Goal: Task Accomplishment & Management: Manage account settings

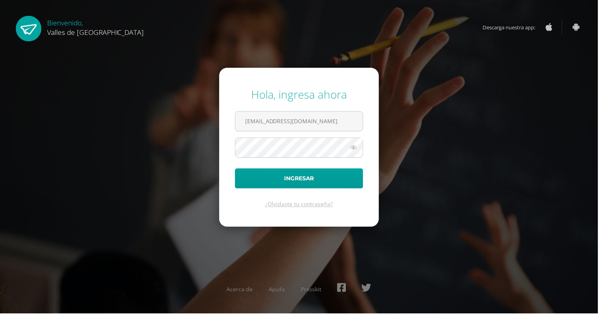
type input "[EMAIL_ADDRESS][DOMAIN_NAME]"
click at [476, 128] on div "Hola, ingresa ahora miacabrera@colegiovalles.com Ingresar ¿Olvidaste tu contras…" at bounding box center [300, 157] width 511 height 153
click at [338, 189] on button "Ingresar" at bounding box center [300, 179] width 129 height 20
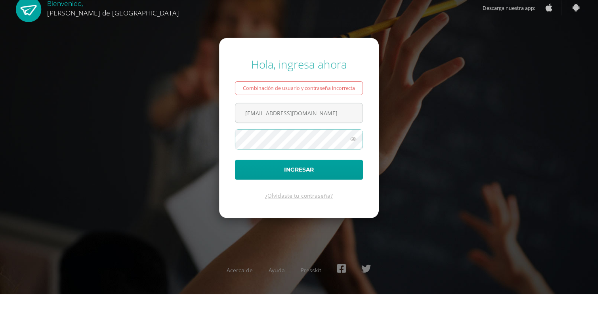
click at [506, 137] on div "Hola, ingresa ahora Combinación de usuario y contraseña incorrecta miacabrera@c…" at bounding box center [300, 157] width 511 height 175
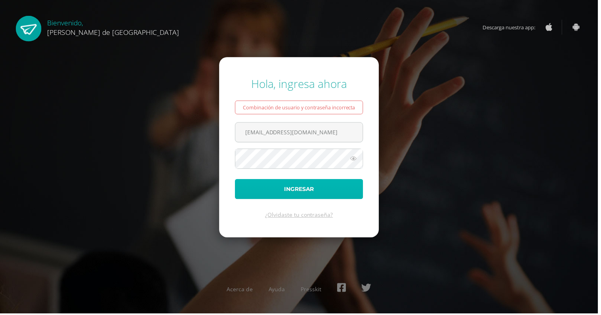
click at [349, 200] on button "Ingresar" at bounding box center [300, 190] width 129 height 20
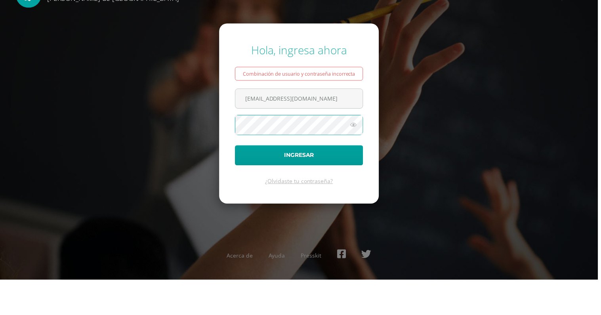
click at [236, 180] on button "Ingresar" at bounding box center [300, 190] width 129 height 20
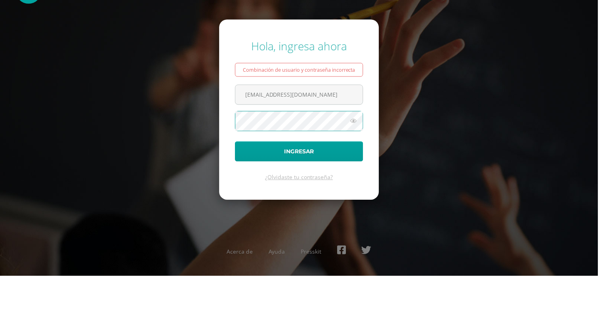
click at [236, 180] on button "Ingresar" at bounding box center [300, 190] width 129 height 20
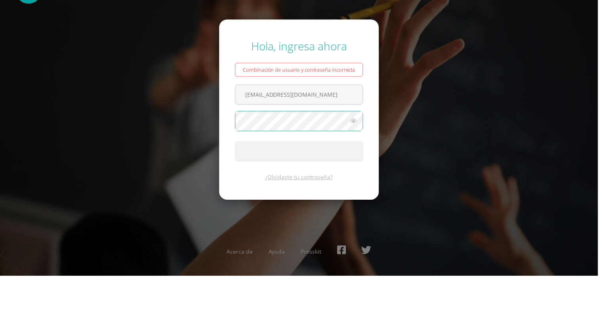
click at [236, 180] on button "Ingresar" at bounding box center [300, 190] width 129 height 20
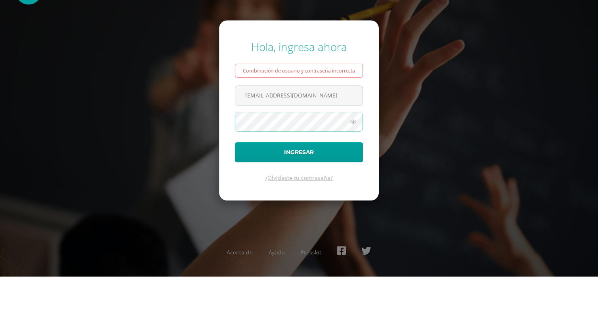
click at [236, 180] on button "Ingresar" at bounding box center [300, 190] width 129 height 20
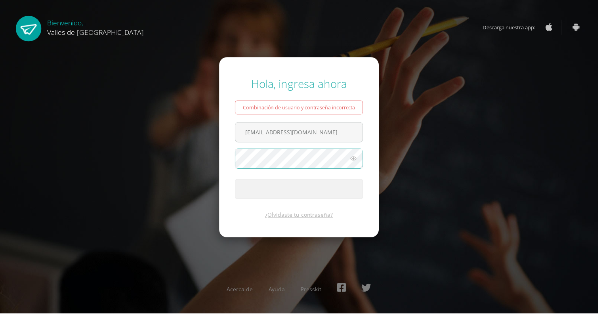
click at [314, 219] on link "¿Olvidaste tu contraseña?" at bounding box center [301, 216] width 68 height 8
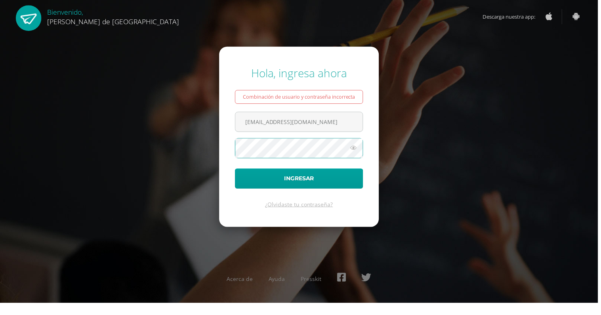
click at [465, 133] on div "Hola, ingresa ahora Combinación de usuario y contraseña incorrecta miacabrera@c…" at bounding box center [300, 157] width 511 height 175
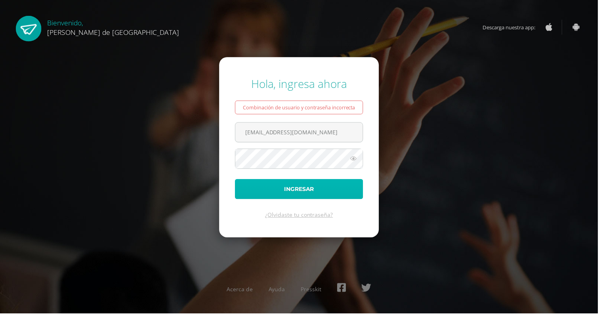
click at [309, 200] on button "Ingresar" at bounding box center [300, 190] width 129 height 20
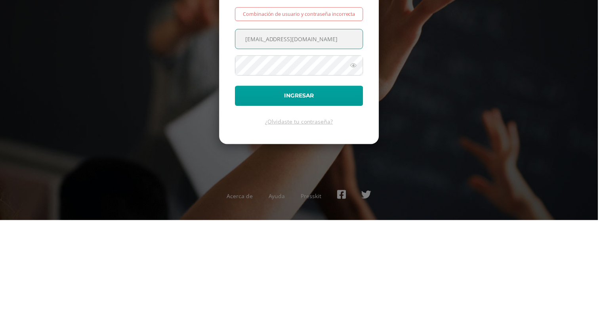
click at [317, 237] on form "Hola, ingresa ahora Combinación de usuario y contraseña incorrecta miacabrera@c…" at bounding box center [300, 147] width 160 height 181
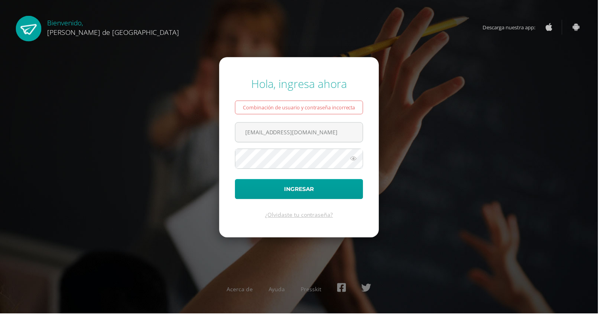
click at [313, 218] on form "Hola, ingresa ahora Combinación de usuario y contraseña incorrecta miacabrera@c…" at bounding box center [300, 147] width 160 height 181
click at [311, 219] on link "¿Olvidaste tu contraseña?" at bounding box center [301, 216] width 68 height 8
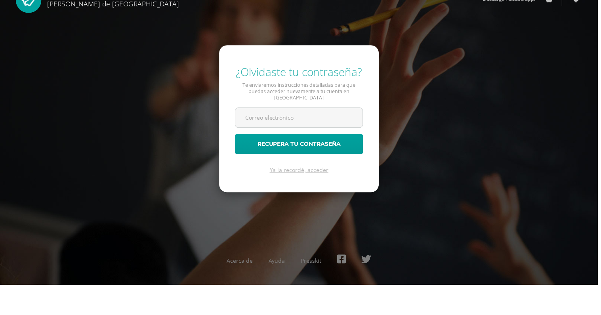
type input "Z"
type input "[EMAIL_ADDRESS][DOMAIN_NAME]"
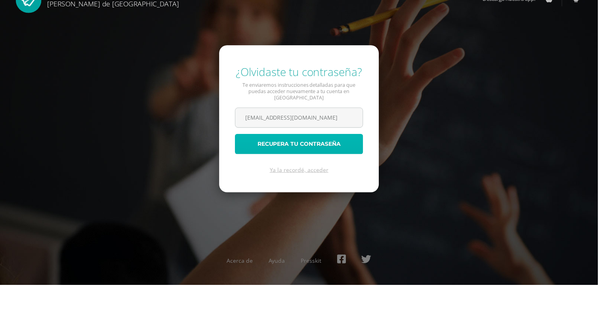
click at [329, 183] on button "Recupera tu contraseña" at bounding box center [300, 173] width 129 height 20
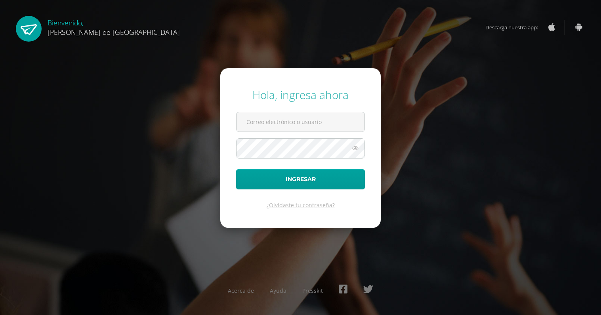
click at [319, 132] on input "text" at bounding box center [301, 121] width 128 height 19
type input "[EMAIL_ADDRESS][DOMAIN_NAME]"
click at [406, 105] on div "Hola, ingresa ahora miacabrera@colegiovalles.com Ingresar ¿Olvidaste tu contras…" at bounding box center [300, 157] width 511 height 153
click at [329, 189] on button "Ingresar" at bounding box center [300, 179] width 129 height 20
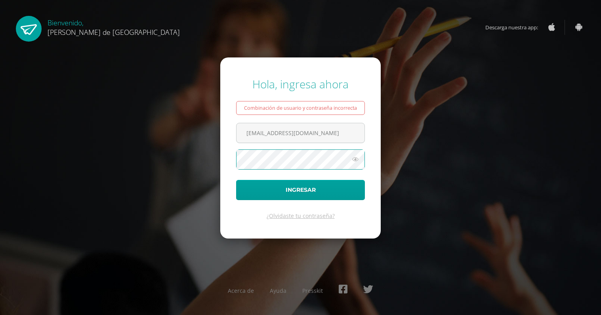
scroll to position [25, 0]
click at [307, 279] on div "Acerca de Ayuda Presskit" at bounding box center [300, 292] width 511 height 29
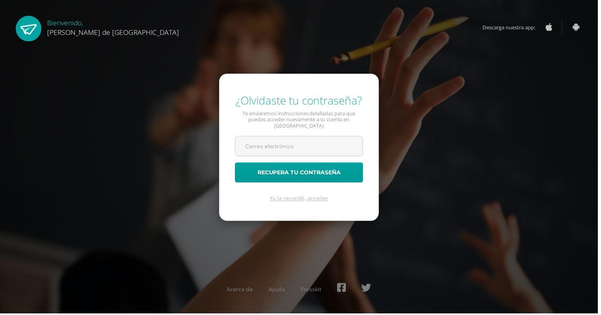
click at [344, 153] on input "text" at bounding box center [301, 146] width 128 height 19
click at [515, 149] on div "¿Olvidaste tu contraseña? Te enviaremos instrucciones detalladas para que pueda…" at bounding box center [300, 157] width 511 height 141
click at [331, 156] on input "mi" at bounding box center [301, 146] width 128 height 19
type input "[EMAIL_ADDRESS][DOMAIN_NAME]"
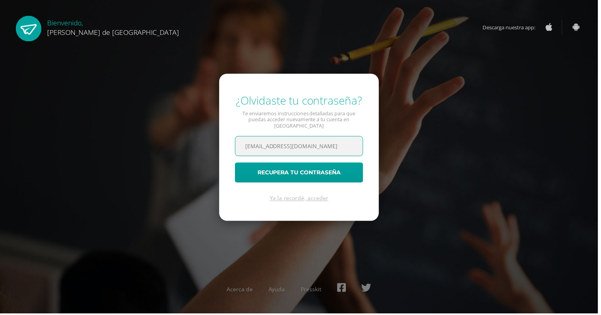
click at [407, 128] on div "¿Olvidaste tu contraseña? Te enviaremos instrucciones detalladas para que pueda…" at bounding box center [300, 157] width 511 height 141
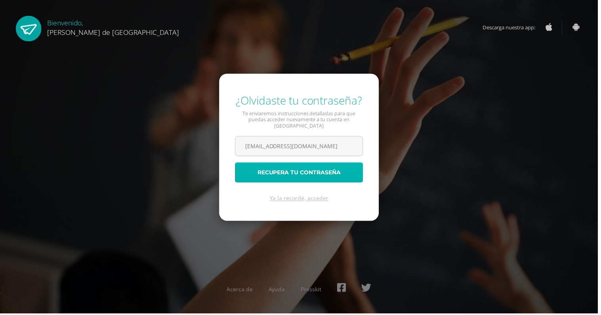
click at [348, 183] on button "Recupera tu contraseña" at bounding box center [300, 173] width 129 height 20
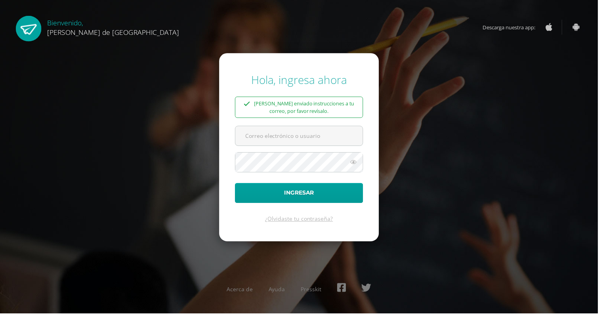
scroll to position [23, 0]
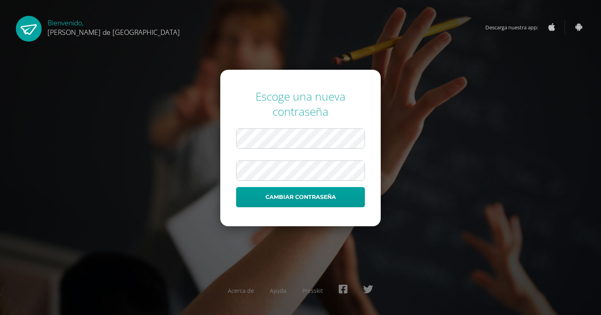
click at [483, 137] on div "Escoge una nueva contraseña Cambiar contraseña Acerca de Ayuda Presskit" at bounding box center [300, 157] width 511 height 150
click at [467, 126] on div "Escoge una nueva contraseña Cambiar contraseña Acerca de Ayuda Presskit" at bounding box center [300, 157] width 511 height 150
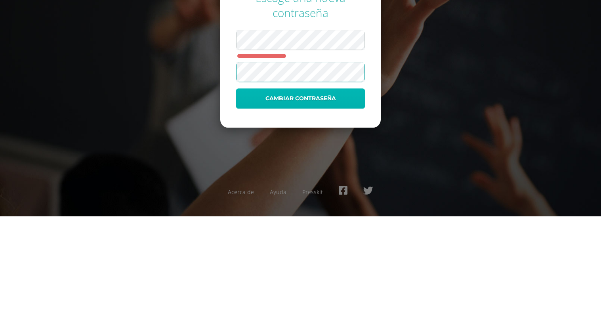
click at [336, 207] on button "Cambiar contraseña" at bounding box center [300, 197] width 129 height 20
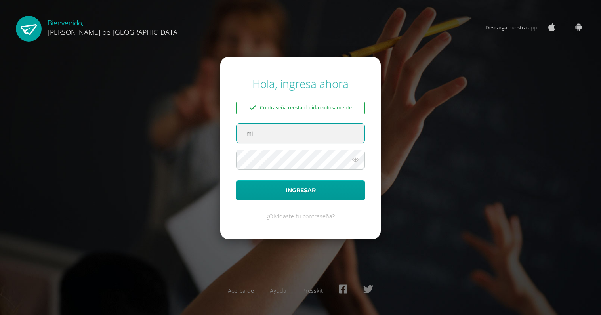
click at [416, 125] on div "Hola, ingresa ahora Contraseña reestablecida exitosamente mi Ingresar ¿Olvidast…" at bounding box center [300, 158] width 511 height 176
click at [332, 143] on input "mi" at bounding box center [301, 133] width 128 height 19
type input "[EMAIL_ADDRESS][DOMAIN_NAME]"
click at [415, 136] on div "Hola, ingresa ahora Contraseña reestablecida exitosamente miacabrera@colegioval…" at bounding box center [300, 158] width 511 height 176
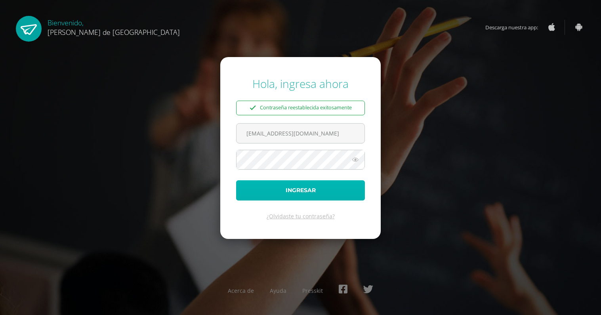
click at [327, 200] on button "Ingresar" at bounding box center [300, 190] width 129 height 20
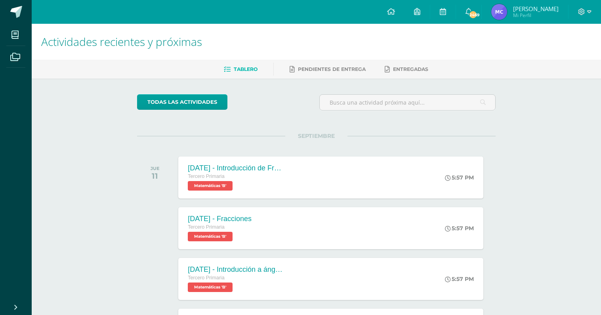
click at [357, 68] on span "Pendientes de entrega" at bounding box center [332, 69] width 68 height 6
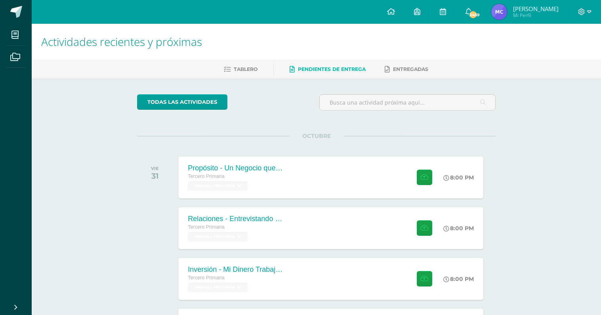
click at [544, 252] on div "Actividades recientes y próximas Tablero Pendientes de entrega Entregadas todas…" at bounding box center [316, 260] width 569 height 473
click at [239, 70] on span "Tablero" at bounding box center [246, 68] width 24 height 6
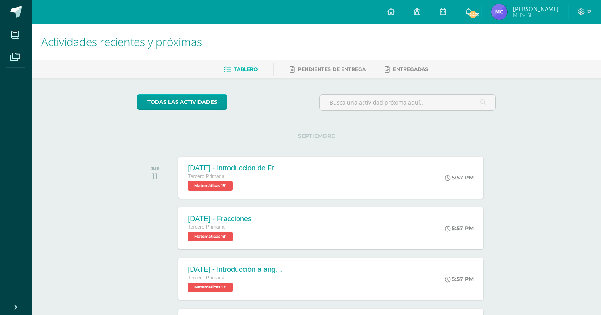
click at [14, 31] on icon at bounding box center [14, 35] width 7 height 8
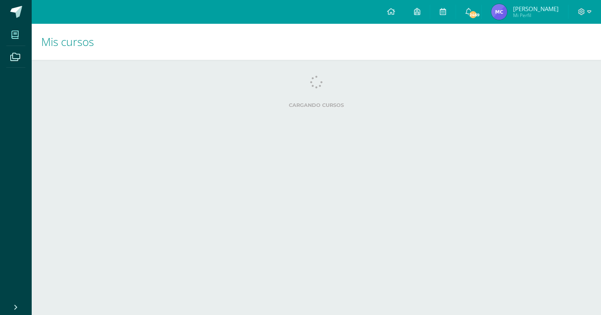
click at [7, 59] on span at bounding box center [15, 57] width 18 height 18
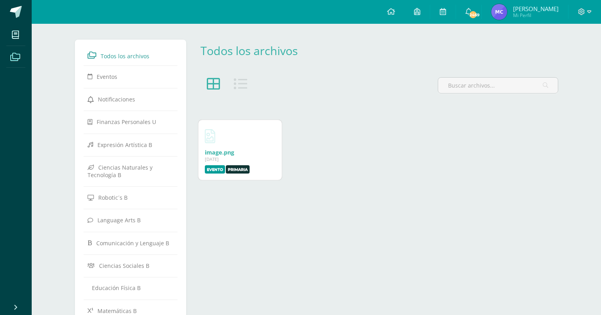
click at [13, 57] on icon at bounding box center [15, 57] width 10 height 8
click at [126, 244] on span "Comunicación y Lenguaje B" at bounding box center [132, 243] width 73 height 8
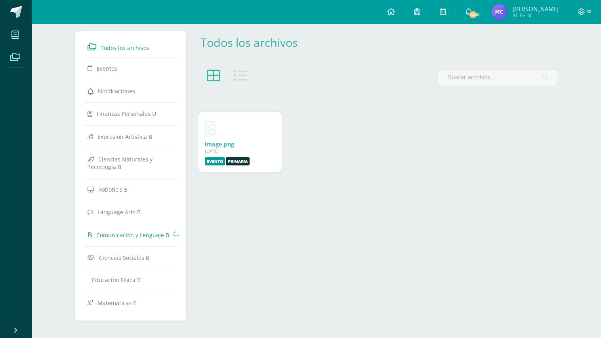
scroll to position [11, 0]
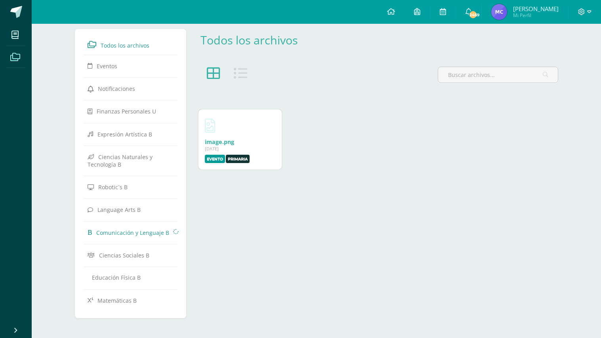
click at [139, 205] on link "Language Arts B" at bounding box center [131, 209] width 86 height 14
click at [139, 202] on link "Language Arts B" at bounding box center [131, 209] width 86 height 14
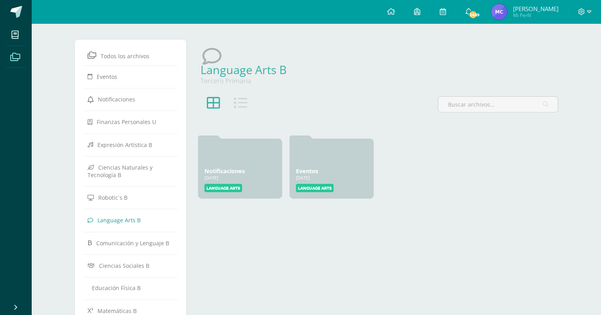
click at [9, 39] on span at bounding box center [15, 35] width 18 height 18
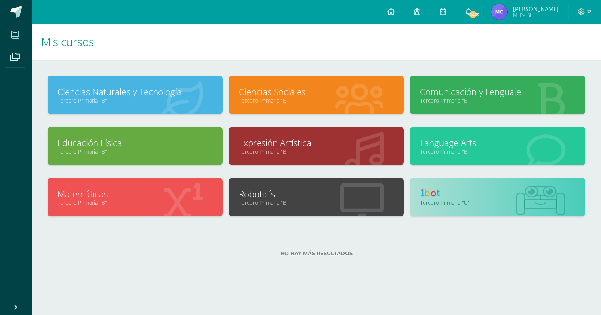
click at [166, 102] on link "Tercero Primaria "B"" at bounding box center [134, 101] width 155 height 8
